Goal: Transaction & Acquisition: Subscribe to service/newsletter

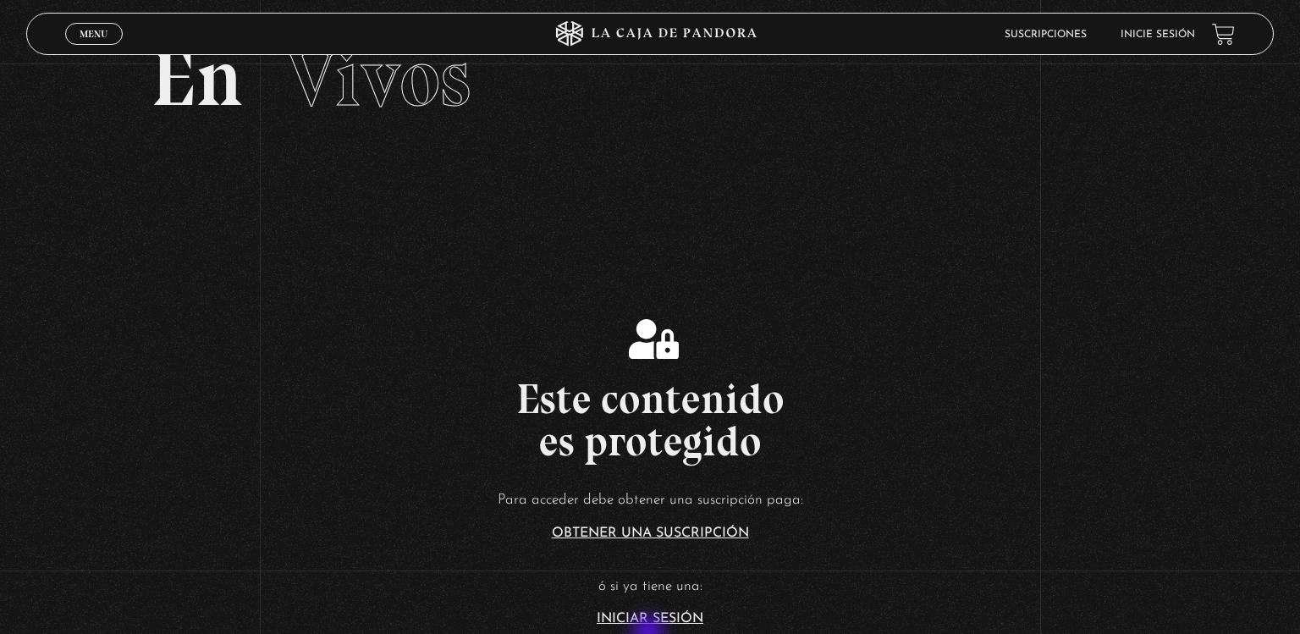
scroll to position [70, 0]
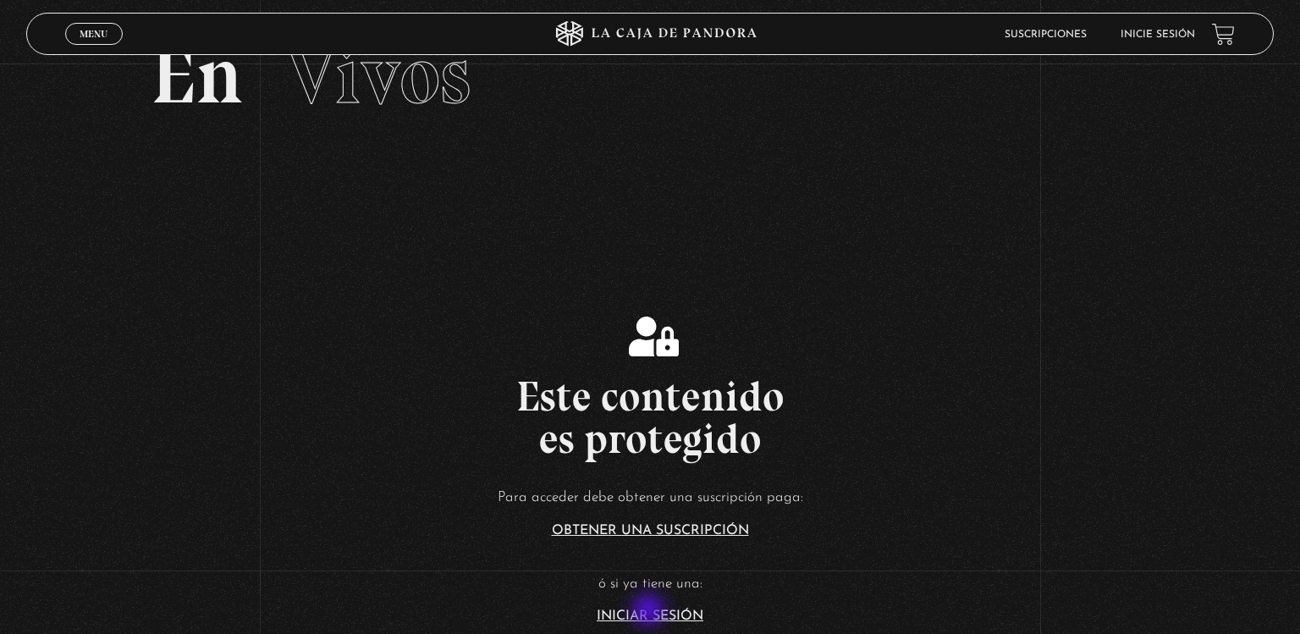
click at [650, 611] on link "Iniciar Sesión" at bounding box center [650, 616] width 107 height 14
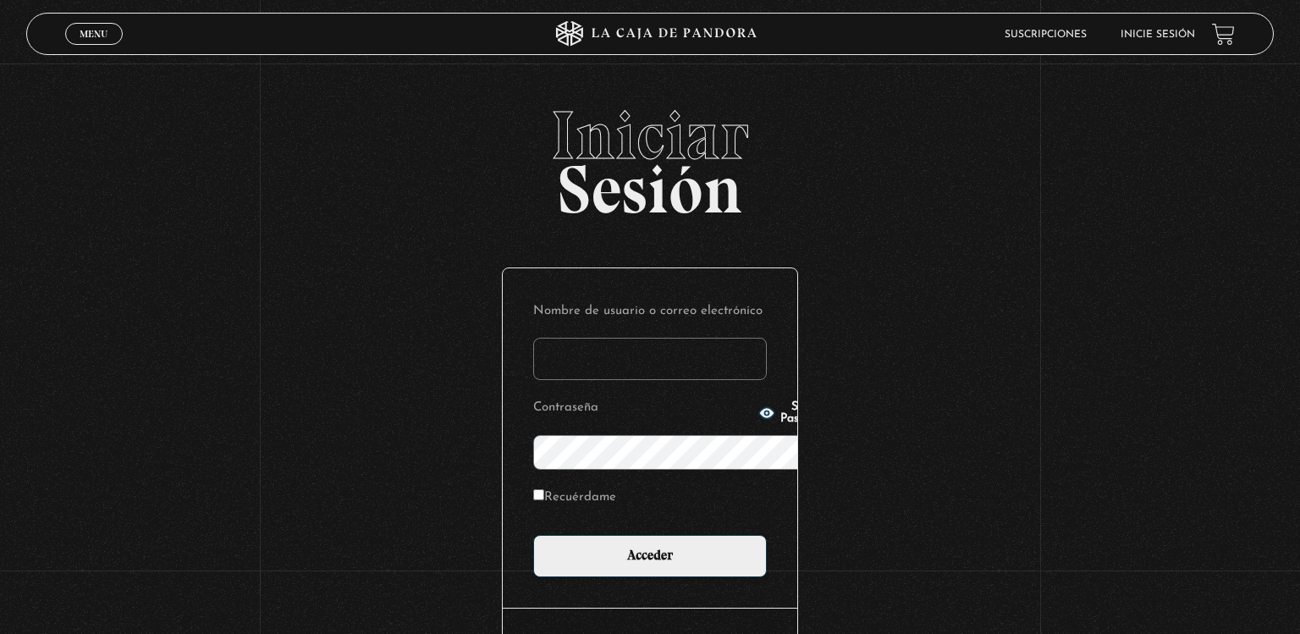
click at [650, 611] on body "ingresar al sitio Ver Video Más Información Solicitar Por favor coloque su disp…" at bounding box center [650, 375] width 1300 height 751
click at [593, 338] on input "Nombre de usuario o correo electrónico" at bounding box center [650, 359] width 234 height 42
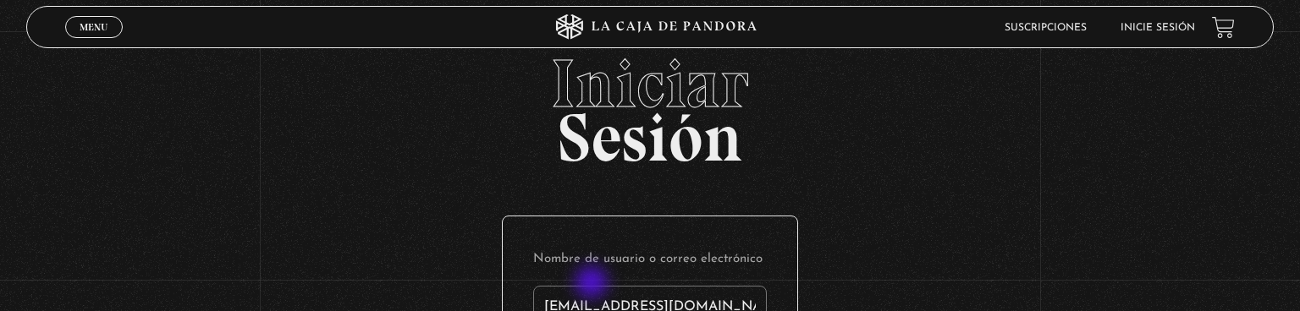
type input "[EMAIL_ADDRESS][DOMAIN_NAME]"
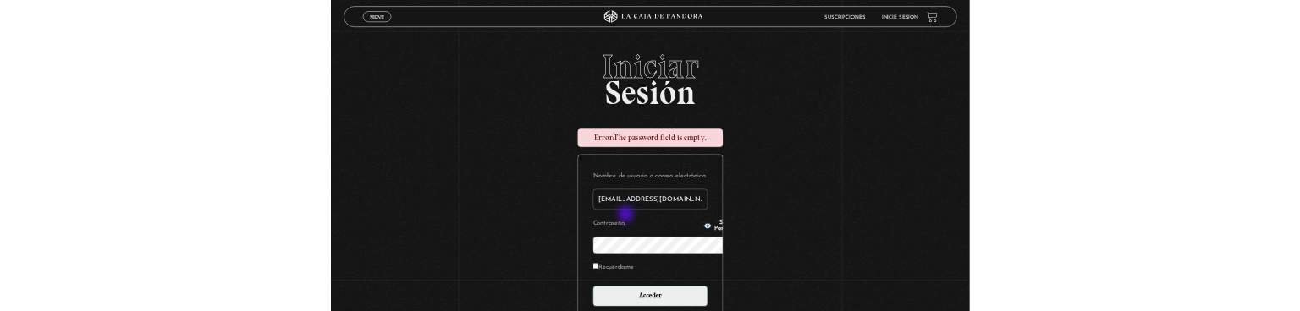
scroll to position [236, 0]
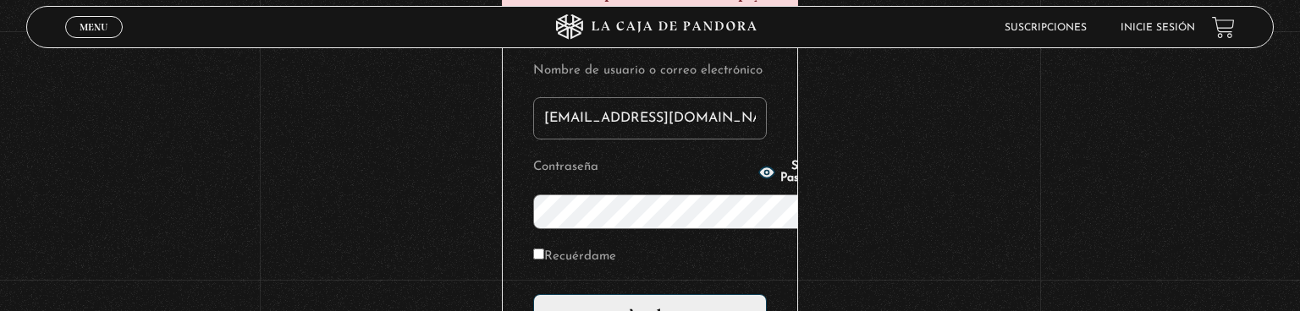
click at [533, 294] on input "Acceder" at bounding box center [650, 315] width 234 height 42
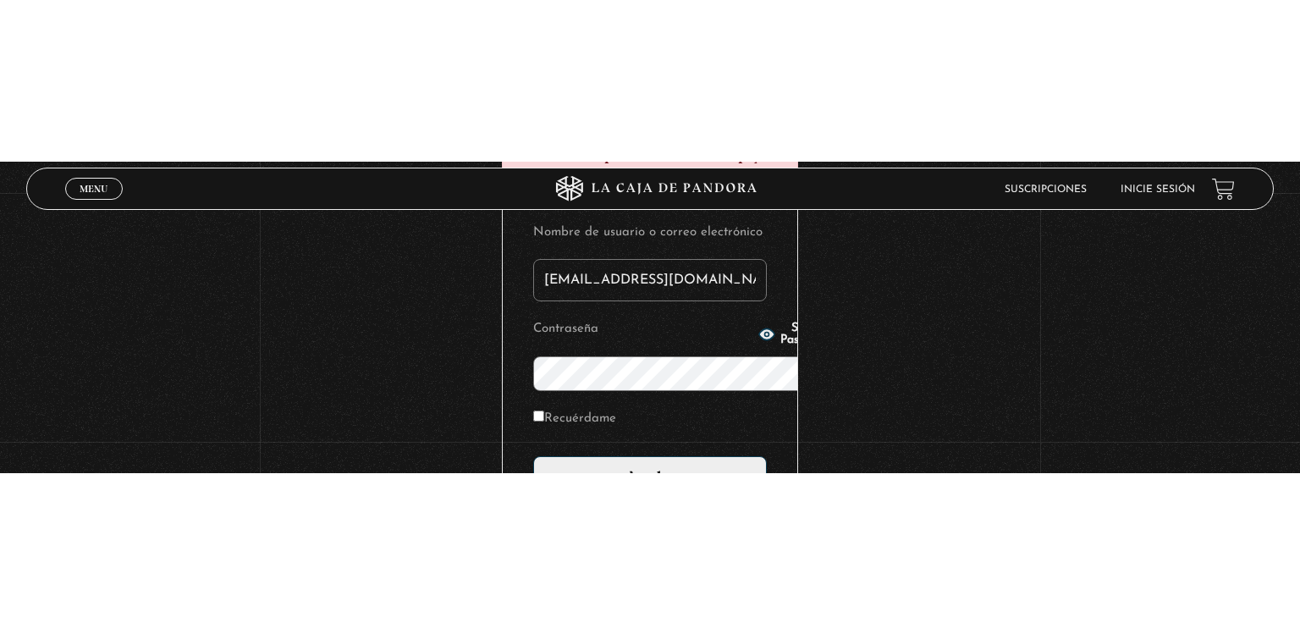
scroll to position [3, 0]
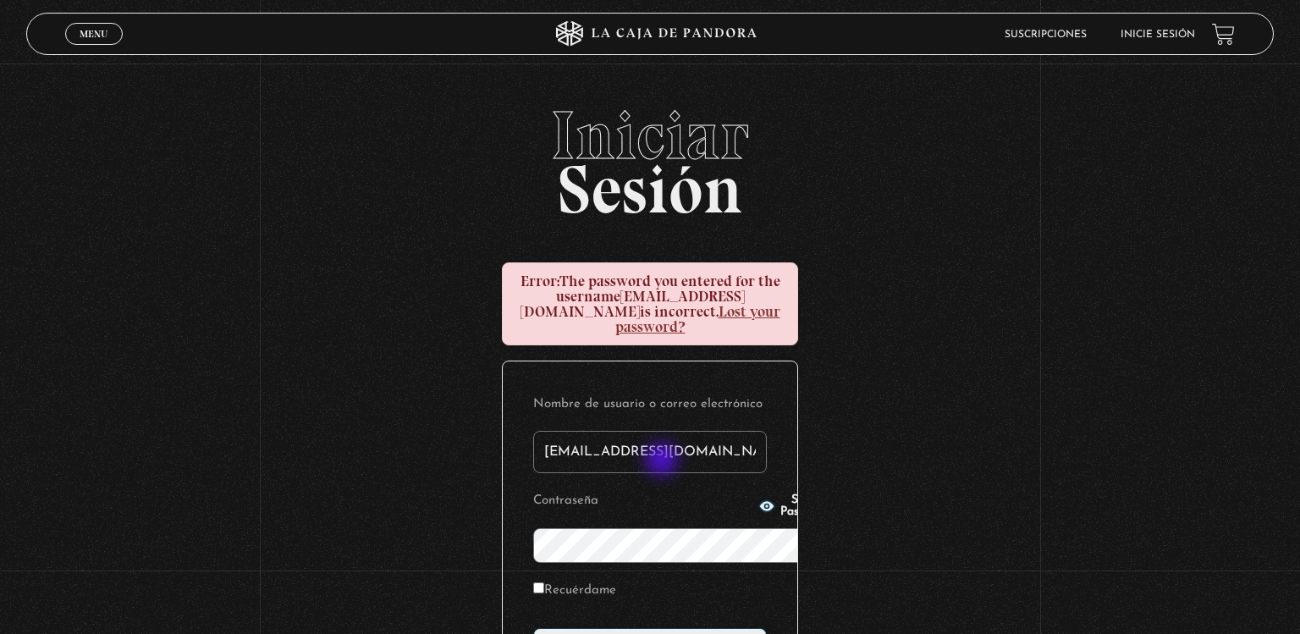
click at [619, 578] on p "Recuérdame" at bounding box center [650, 595] width 234 height 35
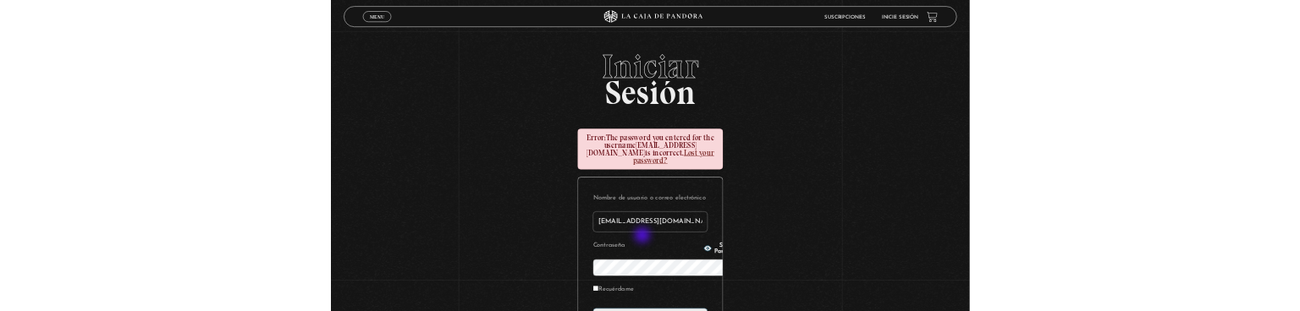
scroll to position [267, 0]
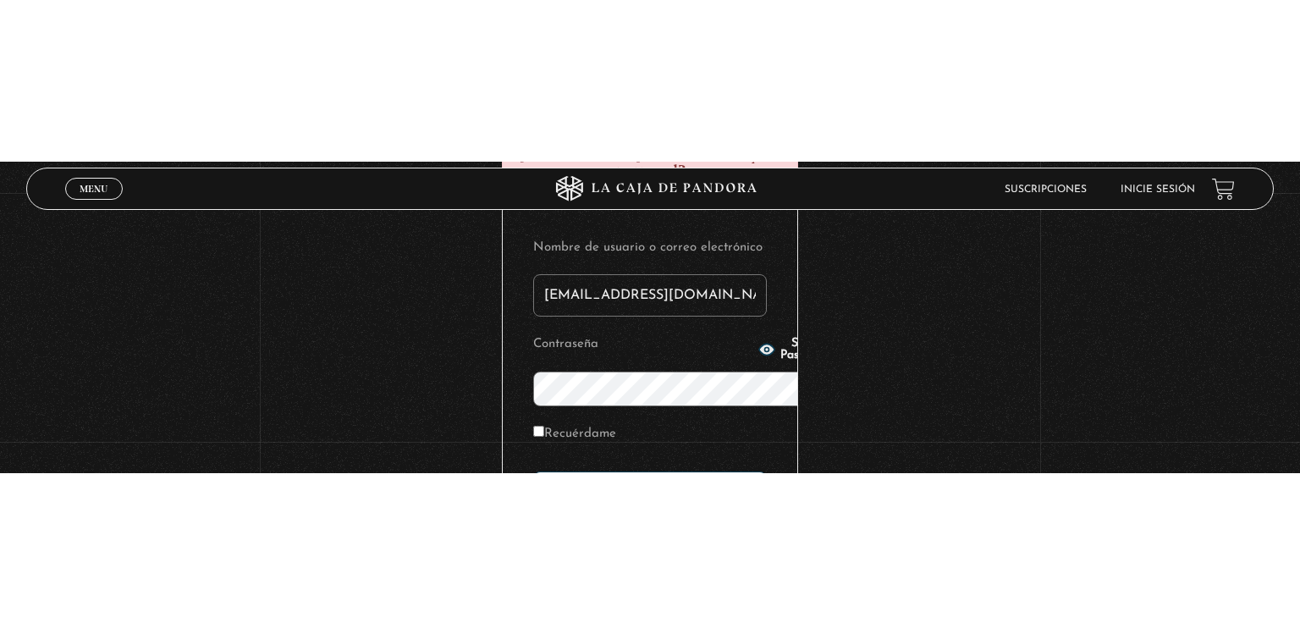
scroll to position [34, 0]
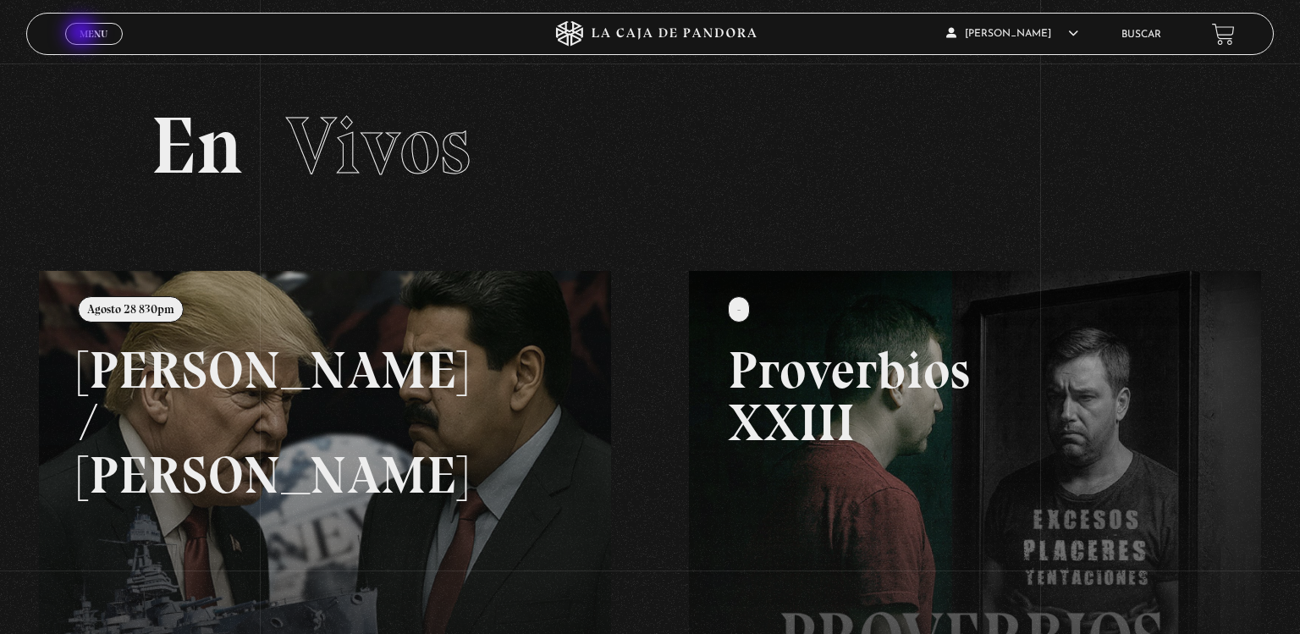
click at [83, 34] on span "Menu" at bounding box center [94, 34] width 28 height 10
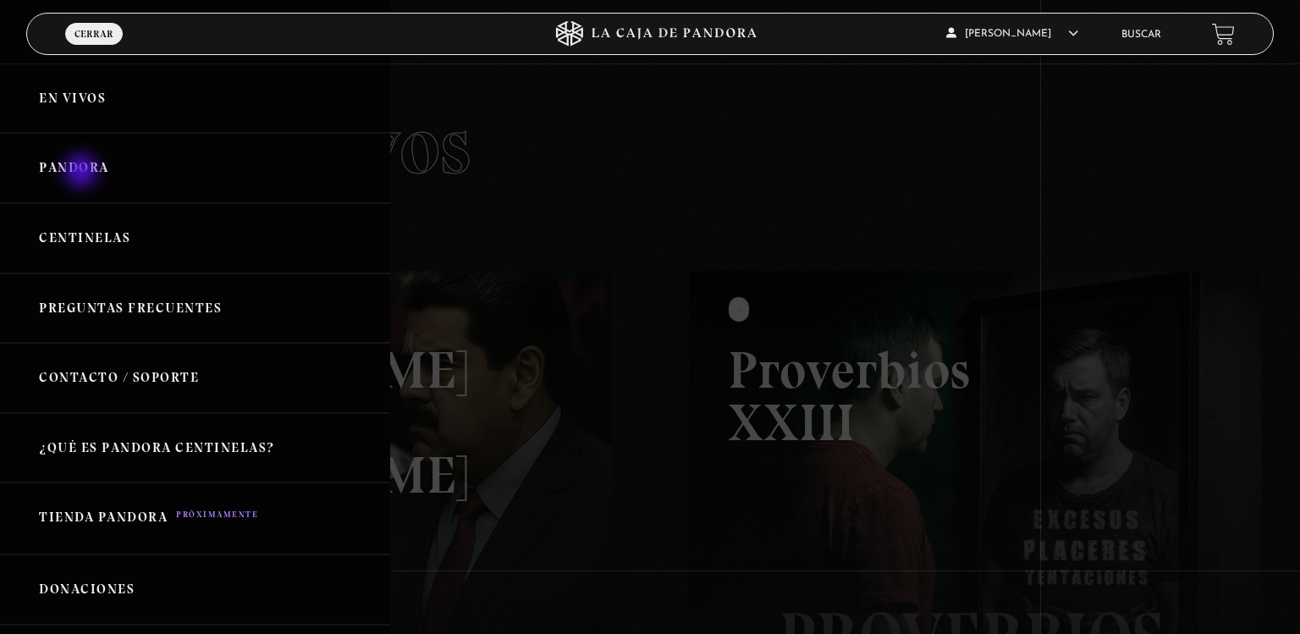
click at [83, 173] on link "Pandora" at bounding box center [195, 168] width 390 height 70
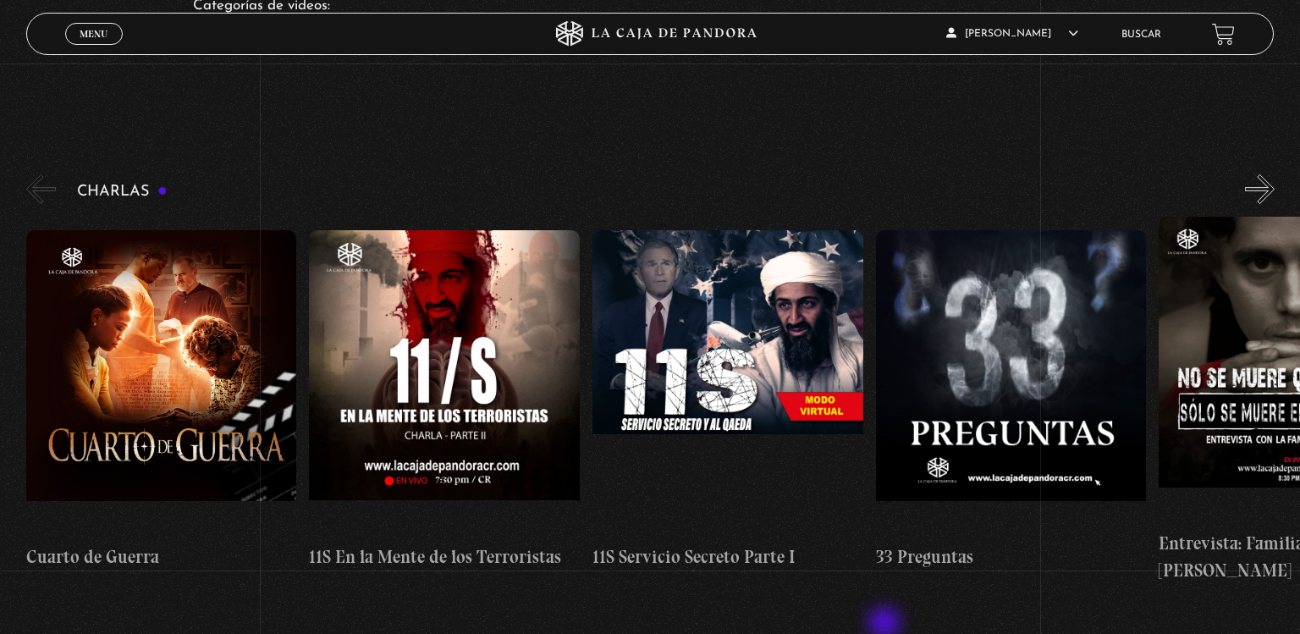
scroll to position [195, 0]
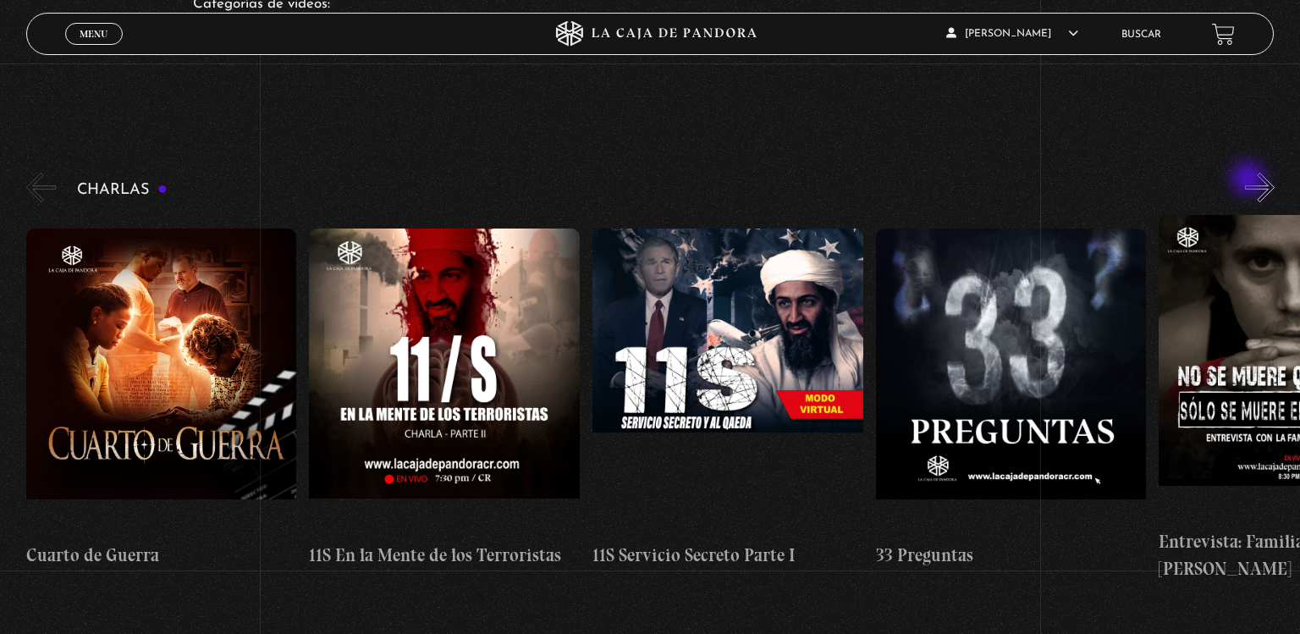
click at [1250, 180] on button "»" at bounding box center [1260, 188] width 30 height 30
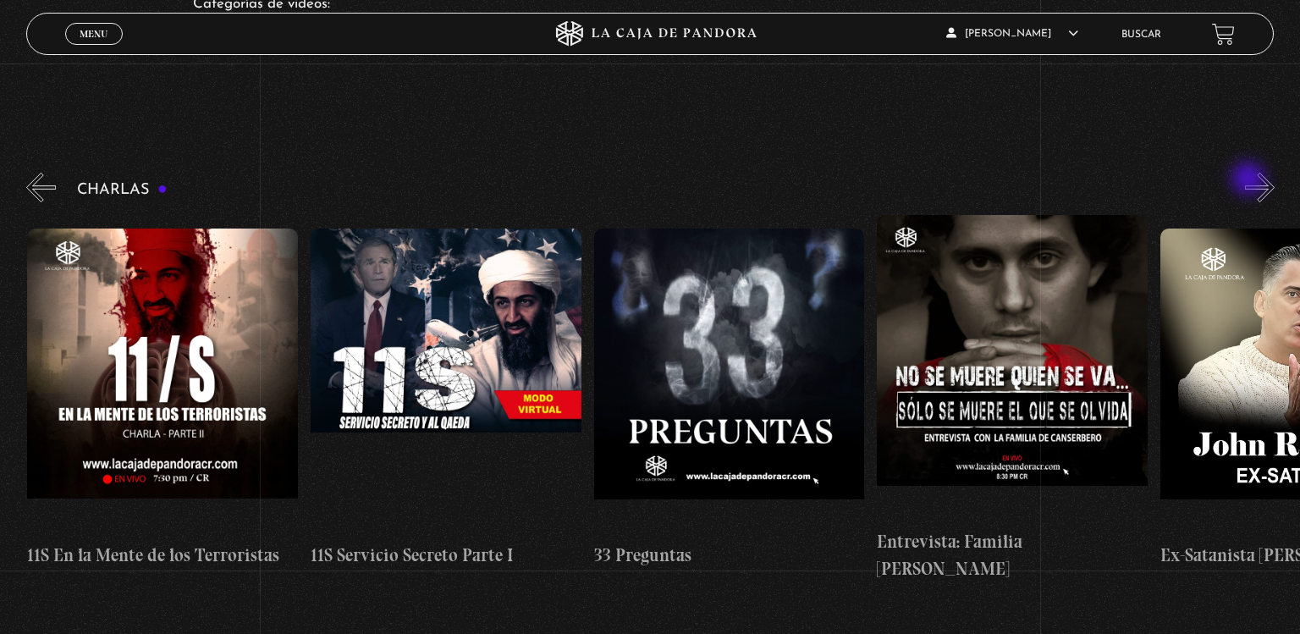
scroll to position [0, 283]
click at [1263, 180] on button "»" at bounding box center [1260, 188] width 30 height 30
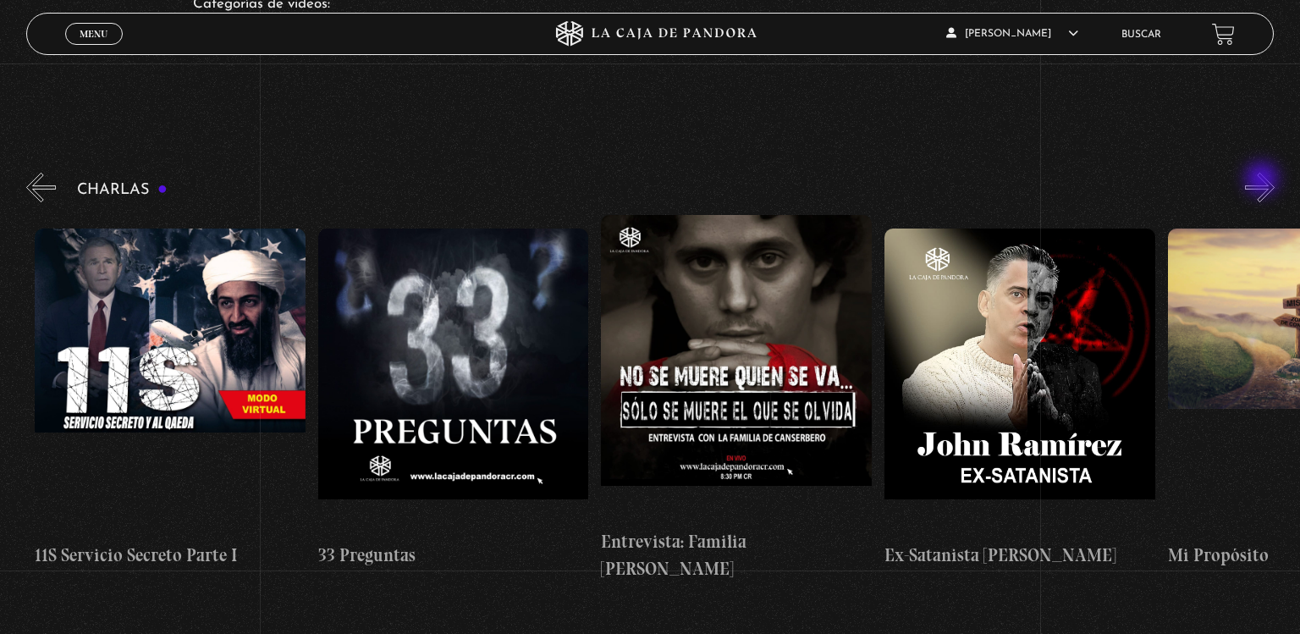
scroll to position [0, 565]
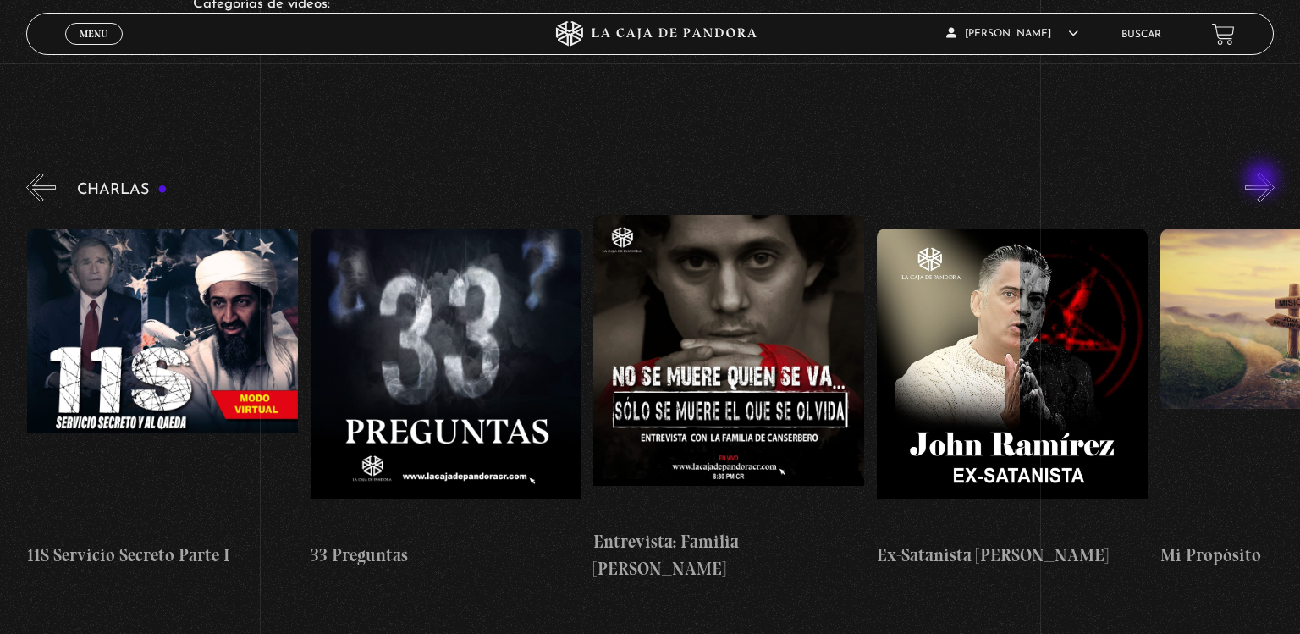
click at [1263, 180] on button "»" at bounding box center [1260, 188] width 30 height 30
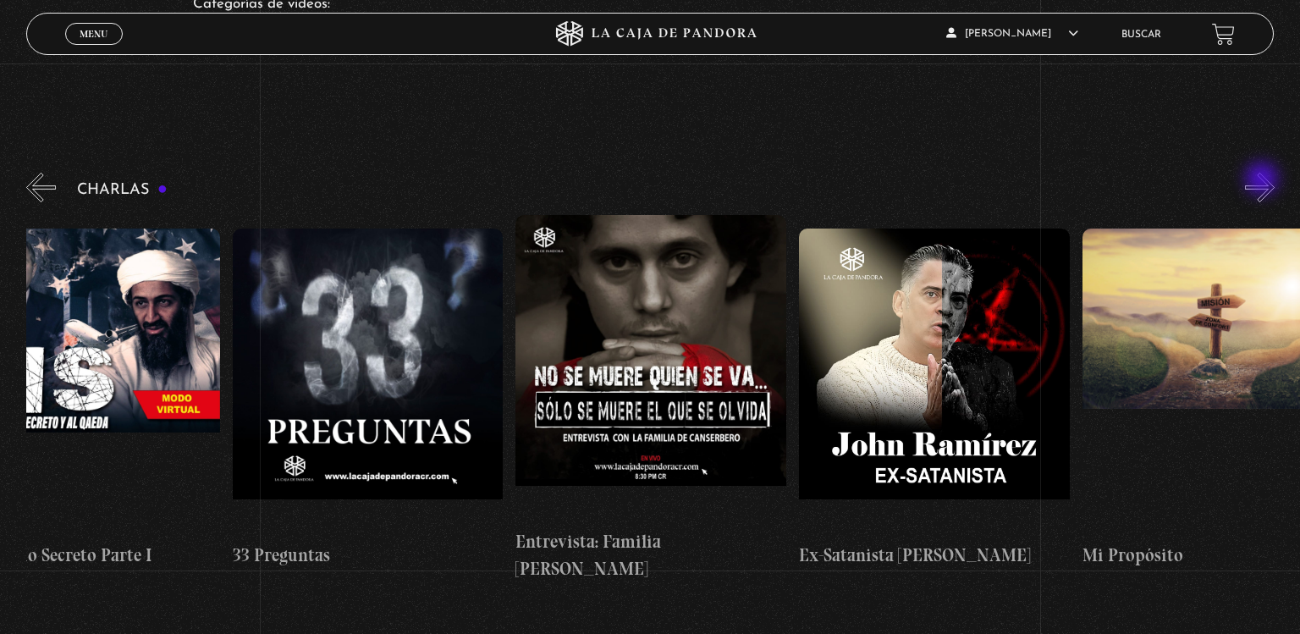
scroll to position [0, 707]
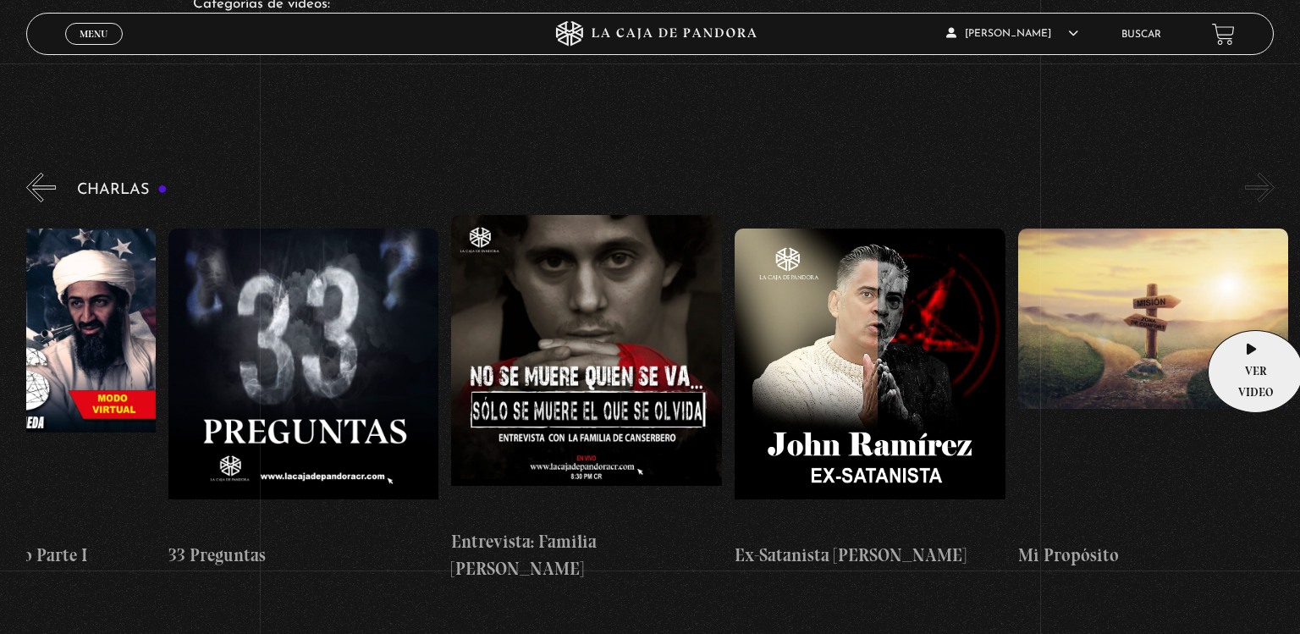
click at [1250, 305] on figure at bounding box center [1153, 380] width 271 height 305
